Goal: Information Seeking & Learning: Learn about a topic

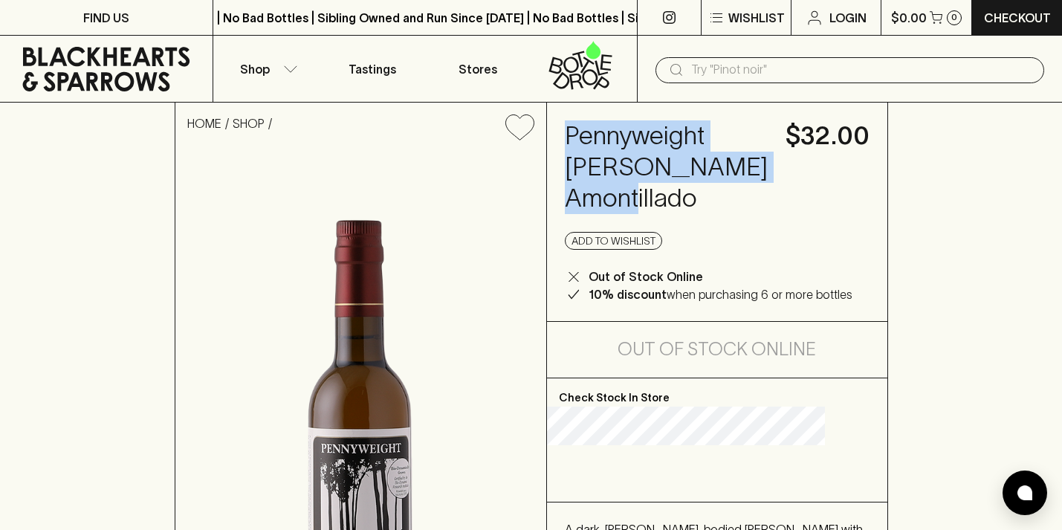
drag, startPoint x: 597, startPoint y: 133, endPoint x: 723, endPoint y: 198, distance: 142.3
click at [723, 198] on h4 "Pennyweight [PERSON_NAME] Amontillado" at bounding box center [666, 167] width 203 height 94
copy h4 "Pennyweight [PERSON_NAME] Amontillado"
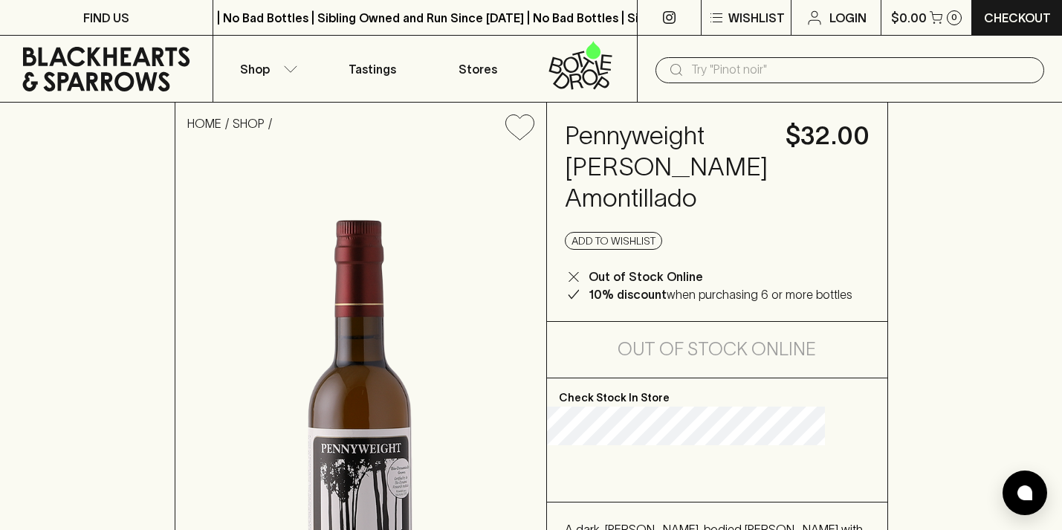
click at [912, 242] on div "HOME SHOP Pennyweight [PERSON_NAME] Amontillado $32.00 Add to wishlist Out of S…" at bounding box center [531, 419] width 1062 height 633
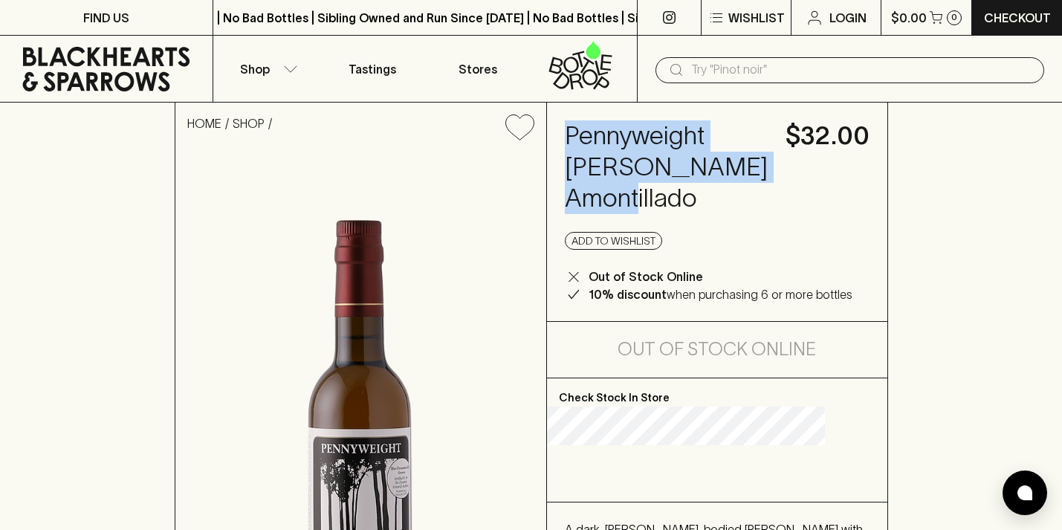
drag, startPoint x: 725, startPoint y: 200, endPoint x: 594, endPoint y: 139, distance: 145.0
click at [594, 140] on div "Pennyweight [PERSON_NAME] Amontillado $32.00 Add to wishlist Out of Stock Onlin…" at bounding box center [717, 212] width 340 height 218
copy h4 "Pennyweight [PERSON_NAME] Amontillado"
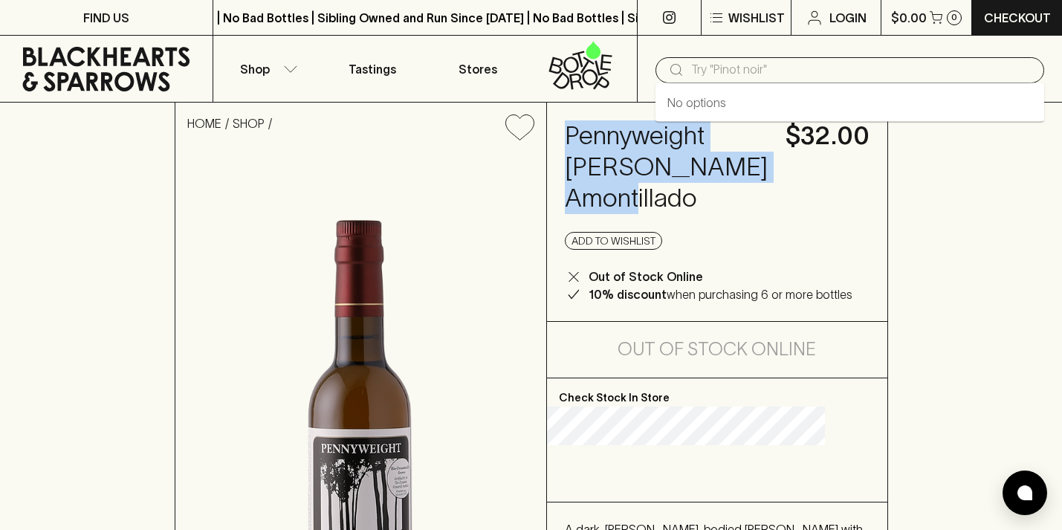
click at [718, 73] on input "f" at bounding box center [861, 70] width 341 height 24
click at [718, 73] on input "in" at bounding box center [861, 70] width 341 height 24
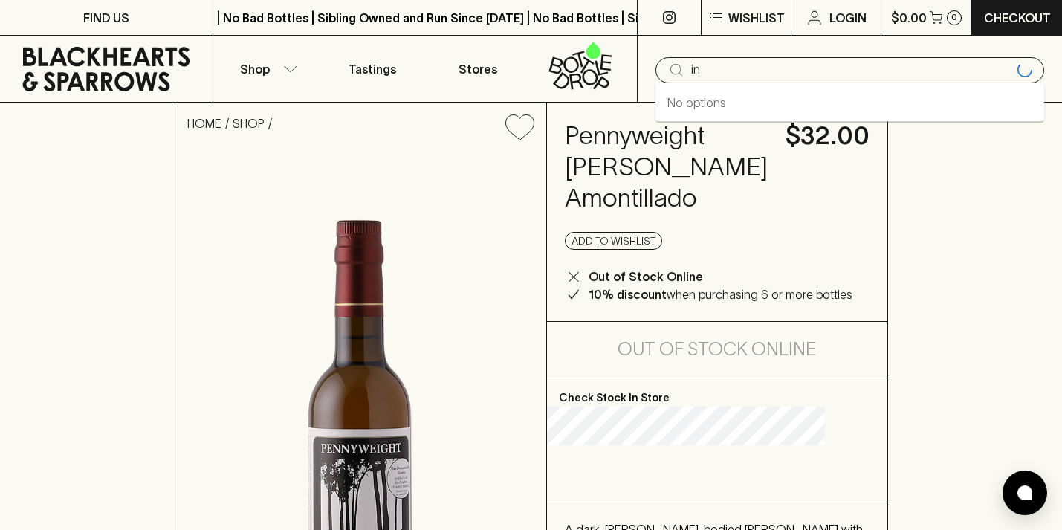
type input "i"
type input "fino"
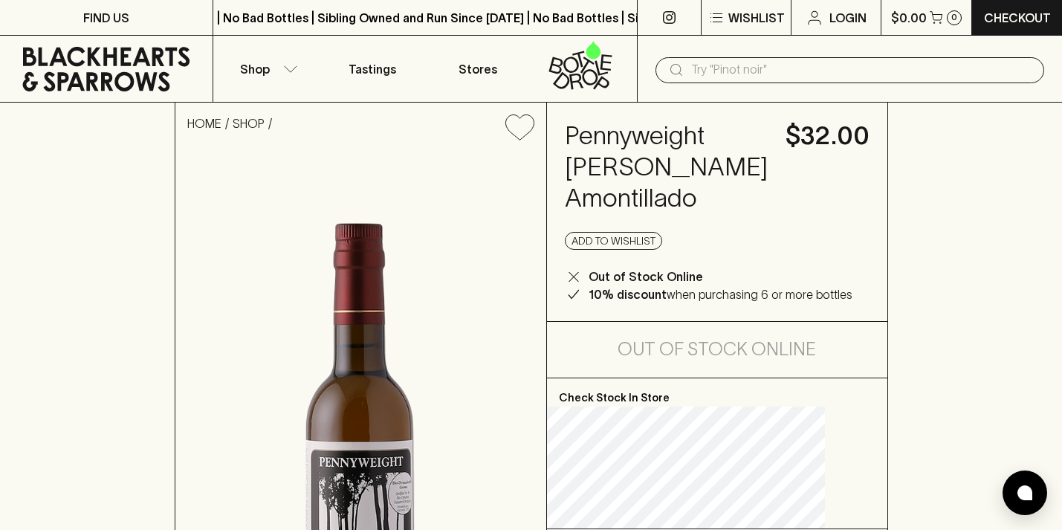
click at [709, 64] on input "text" at bounding box center [861, 70] width 341 height 24
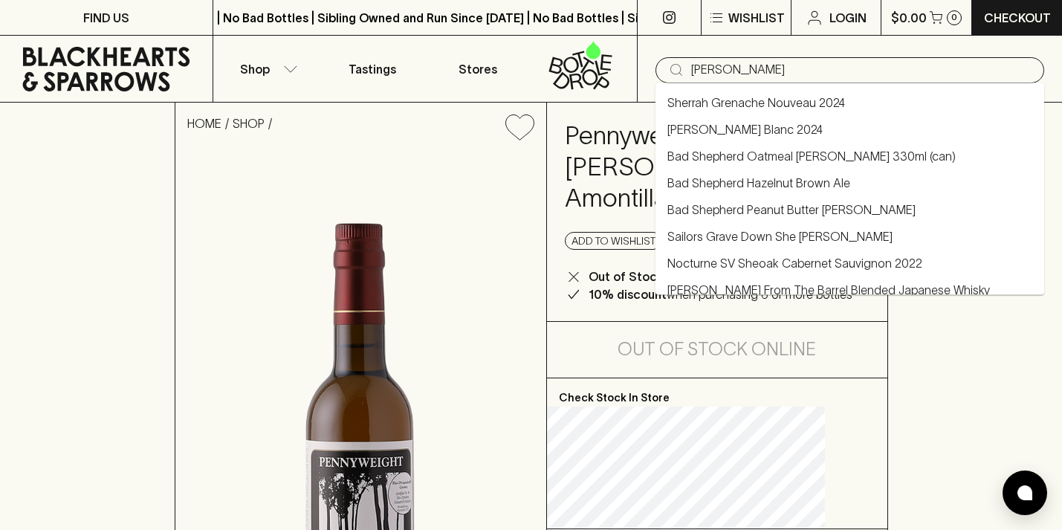
type input "[PERSON_NAME]"
